Goal: Transaction & Acquisition: Purchase product/service

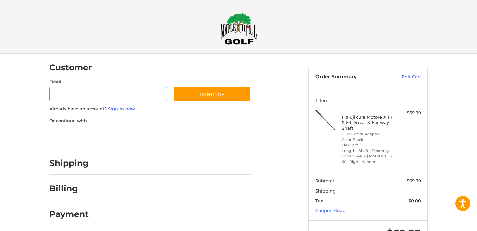
scroll to position [7, 0]
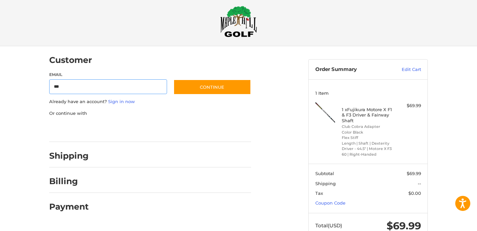
type input "**********"
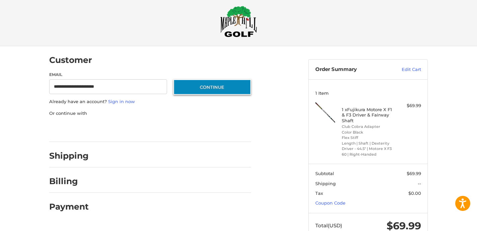
click at [195, 86] on button "Continue" at bounding box center [213, 86] width 78 height 15
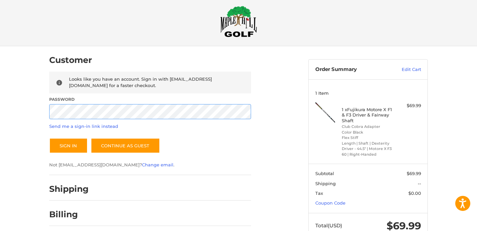
click at [49, 138] on button "Sign In" at bounding box center [68, 145] width 39 height 15
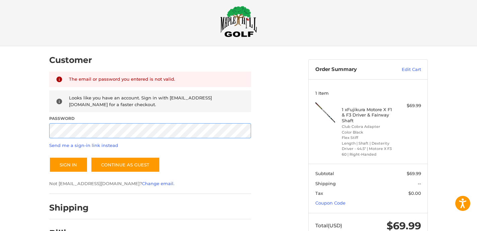
click at [49, 157] on button "Sign In" at bounding box center [68, 164] width 39 height 15
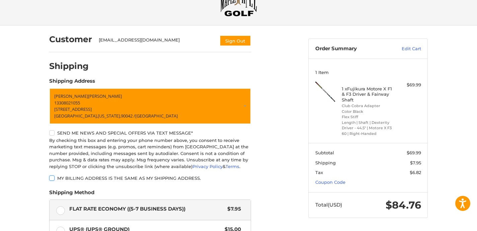
scroll to position [129, 0]
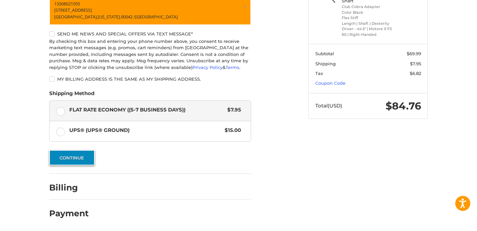
click at [87, 157] on button "Continue" at bounding box center [72, 157] width 46 height 15
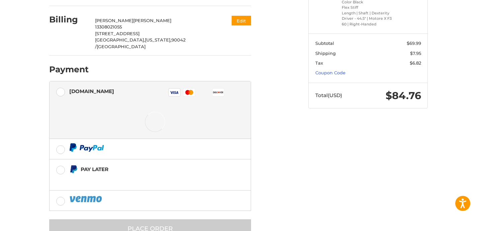
scroll to position [138, 0]
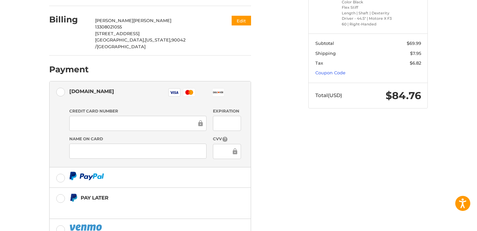
click at [329, 160] on div "Customer [EMAIL_ADDRESS][DOMAIN_NAME] Sign Out Shipping [PERSON_NAME] 133080210…" at bounding box center [239, 98] width 402 height 365
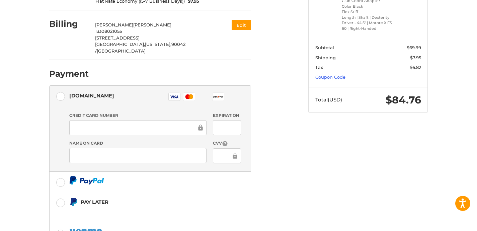
scroll to position [176, 0]
